Goal: Information Seeking & Learning: Find specific fact

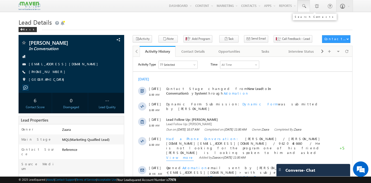
click at [306, 8] on link at bounding box center [303, 6] width 12 height 12
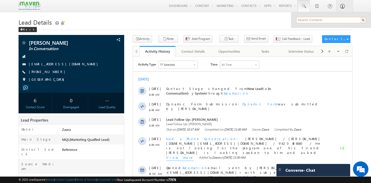
paste input "[EMAIL_ADDRESS][DOMAIN_NAME]"
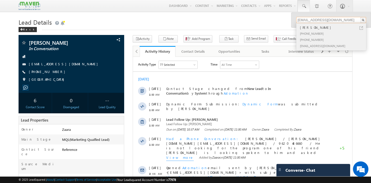
type input "[EMAIL_ADDRESS][DOMAIN_NAME]"
click at [308, 30] on div "Anand" at bounding box center [333, 28] width 69 height 6
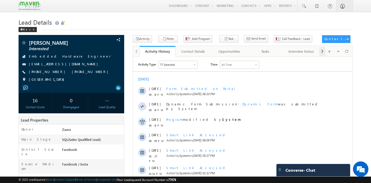
click at [321, 51] on span at bounding box center [321, 51] width 3 height 9
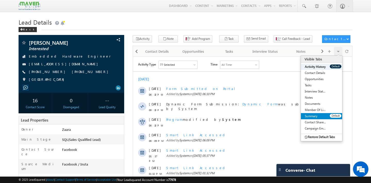
click at [315, 119] on link "Summary" at bounding box center [315, 116] width 29 height 6
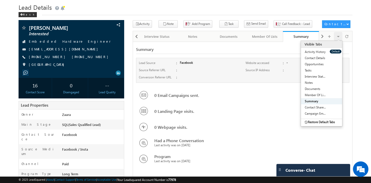
scroll to position [13, 0]
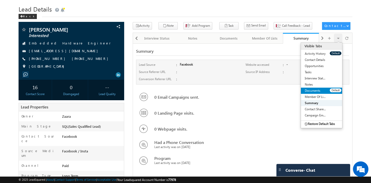
click at [316, 90] on link "Documents" at bounding box center [315, 91] width 29 height 6
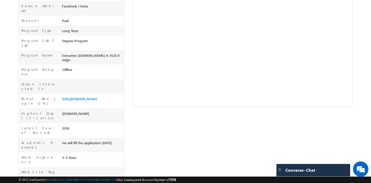
scroll to position [0, 0]
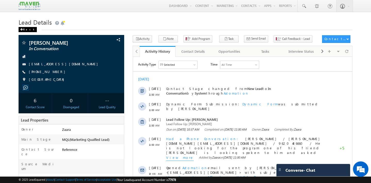
click at [23, 31] on div "Back" at bounding box center [28, 29] width 18 height 5
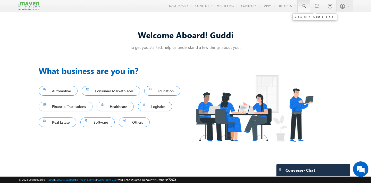
click at [302, 5] on span at bounding box center [303, 6] width 5 height 5
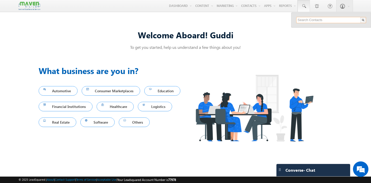
click at [305, 19] on input "text" at bounding box center [331, 20] width 70 height 6
paste input "[EMAIL_ADDRESS][DOMAIN_NAME]"
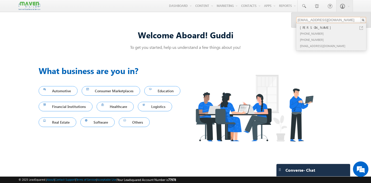
type input "[EMAIL_ADDRESS][DOMAIN_NAME]"
click at [311, 31] on div "+91-9611932102" at bounding box center [333, 33] width 69 height 6
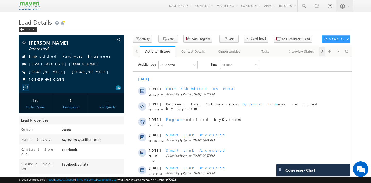
click at [320, 52] on span at bounding box center [321, 51] width 3 height 9
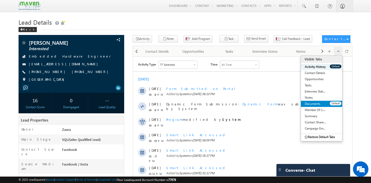
click at [316, 105] on link "Documents" at bounding box center [315, 104] width 29 height 6
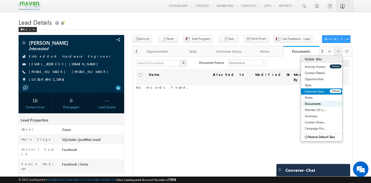
click at [318, 92] on link "Interview Status" at bounding box center [315, 92] width 29 height 6
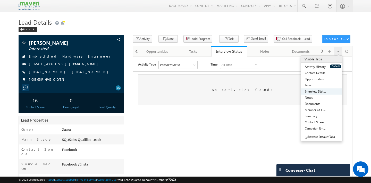
click at [194, 109] on html "Activity Type Interview Status Select All Other Activities 1 Interview Status T…" at bounding box center [242, 83] width 219 height 52
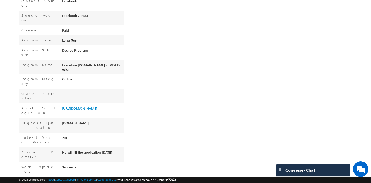
scroll to position [158, 0]
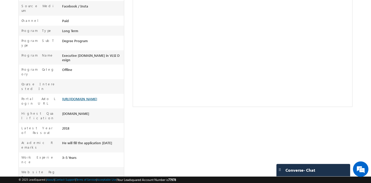
click at [81, 97] on link "[URL][DOMAIN_NAME]" at bounding box center [79, 99] width 35 height 4
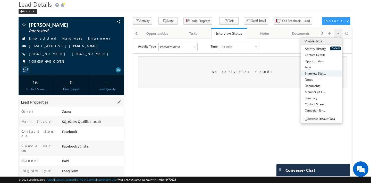
scroll to position [15, 0]
